Goal: Transaction & Acquisition: Book appointment/travel/reservation

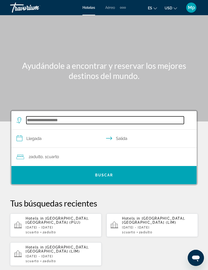
click at [59, 117] on input "Search widget" at bounding box center [104, 121] width 157 height 8
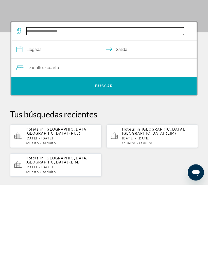
scroll to position [8, 0]
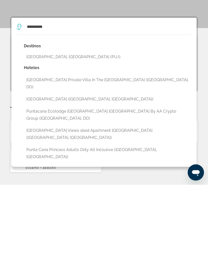
click at [97, 138] on button "[GEOGRAPHIC_DATA], [GEOGRAPHIC_DATA] (PUJ)" at bounding box center [108, 143] width 168 height 10
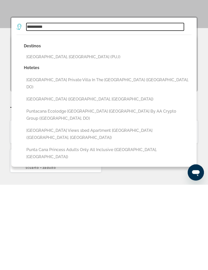
type input "**********"
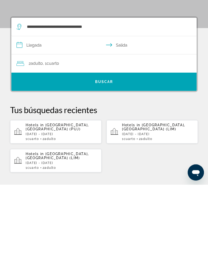
click at [40, 122] on input "**********" at bounding box center [104, 132] width 187 height 20
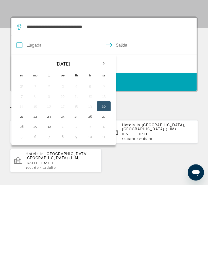
scroll to position [94, 0]
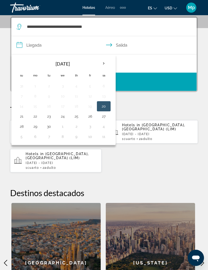
click at [103, 65] on th "Next month" at bounding box center [104, 63] width 14 height 11
click at [38, 94] on button "6" at bounding box center [35, 96] width 8 height 7
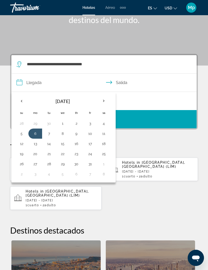
scroll to position [56, 0]
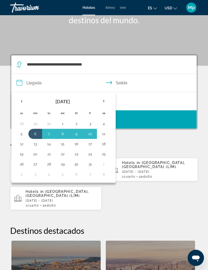
click at [107, 134] on button "11" at bounding box center [104, 134] width 8 height 7
type input "**********"
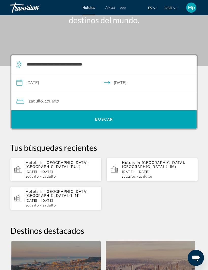
click at [80, 100] on div "2 Adulto Adulto , 1 Cuarto habitaciones" at bounding box center [106, 101] width 180 height 7
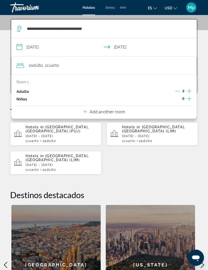
scroll to position [94, 0]
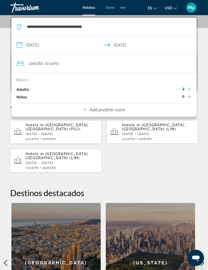
click at [124, 108] on p "Add another room" at bounding box center [106, 110] width 35 height 6
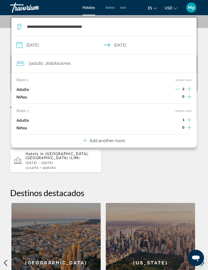
click at [124, 138] on p "Add another room" at bounding box center [106, 141] width 35 height 6
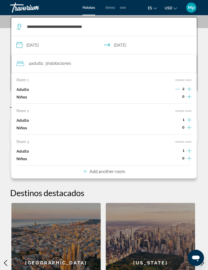
click at [120, 171] on p "Add another room" at bounding box center [106, 172] width 35 height 6
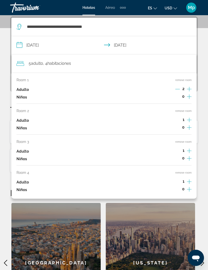
click at [183, 171] on button "remove room" at bounding box center [183, 172] width 16 height 3
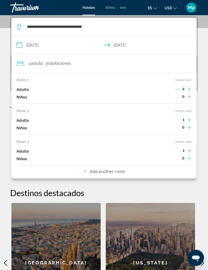
click at [186, 137] on div "Room 1 remove room Adulto 2 Niños 0 Room 2 remove room Adulto 1 Niños 0 Room 3 …" at bounding box center [103, 126] width 185 height 106
click at [182, 110] on button "remove room" at bounding box center [183, 110] width 16 height 3
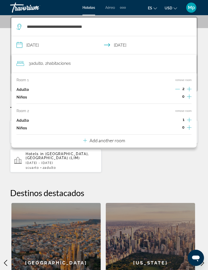
click at [183, 109] on button "remove room" at bounding box center [183, 110] width 16 height 3
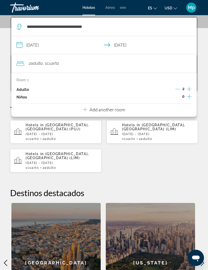
click at [166, 159] on div "Hotels in Punta Cana, Dominican Republic (PUJ) Mon, 06 Oct - Sat, 11 Oct 1 Cuar…" at bounding box center [104, 146] width 188 height 53
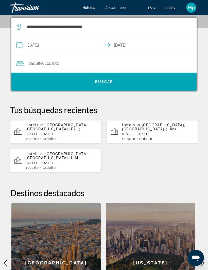
click at [136, 81] on span "Search widget" at bounding box center [103, 82] width 185 height 12
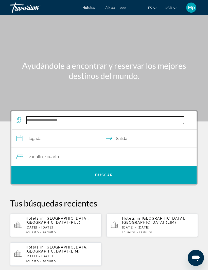
click at [60, 118] on input "Search widget" at bounding box center [104, 121] width 157 height 8
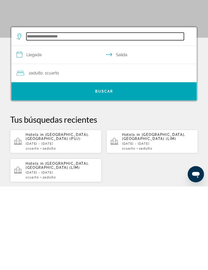
scroll to position [8, 0]
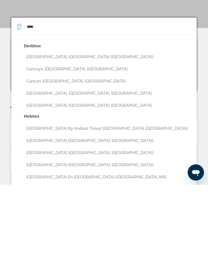
click at [69, 138] on button "[GEOGRAPHIC_DATA], [GEOGRAPHIC_DATA] ([GEOGRAPHIC_DATA])" at bounding box center [108, 143] width 168 height 10
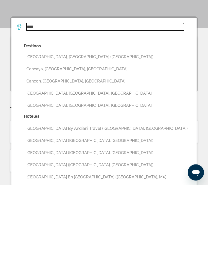
type input "**********"
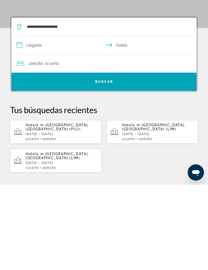
click at [38, 122] on input "**********" at bounding box center [104, 132] width 187 height 20
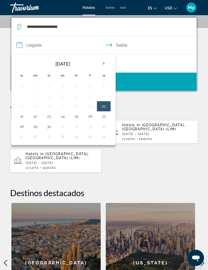
click at [36, 127] on button "29" at bounding box center [35, 126] width 8 height 7
click at [105, 124] on button "4" at bounding box center [104, 126] width 8 height 7
type input "**********"
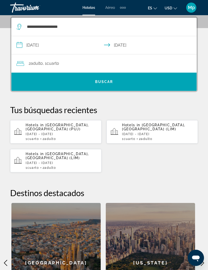
click at [139, 77] on span "Search widget" at bounding box center [103, 82] width 185 height 12
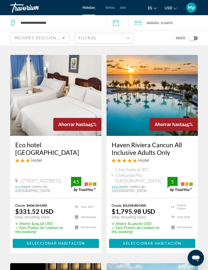
scroll to position [264, 0]
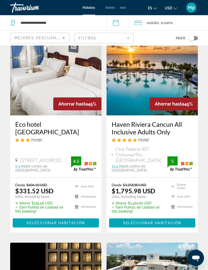
click at [166, 217] on span "Main content" at bounding box center [152, 223] width 86 height 12
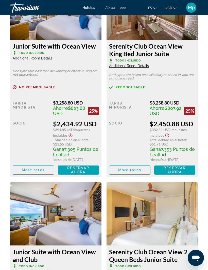
scroll to position [1587, 0]
